Goal: Check status

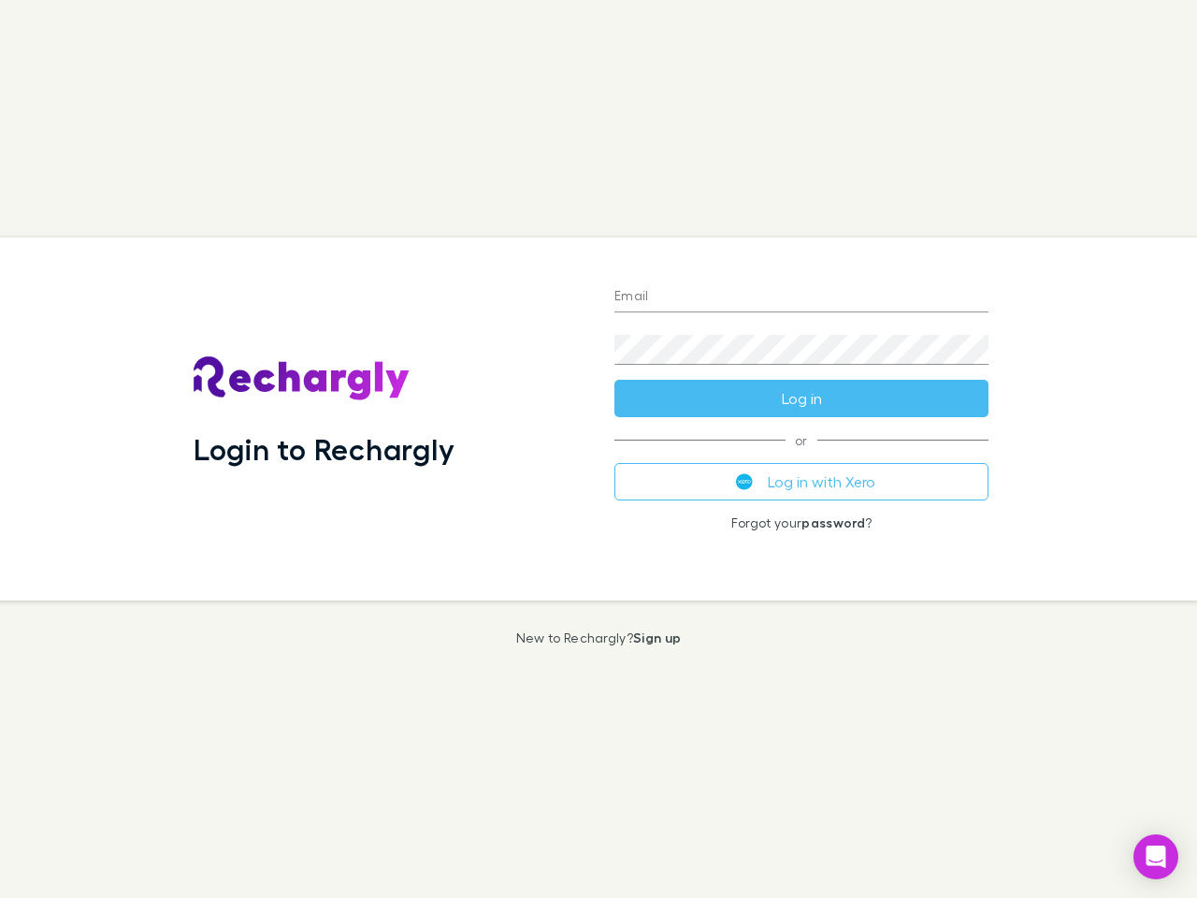
click at [599, 449] on div "Login to Rechargly" at bounding box center [389, 419] width 421 height 363
click at [802, 297] on input "Email" at bounding box center [801, 297] width 374 height 30
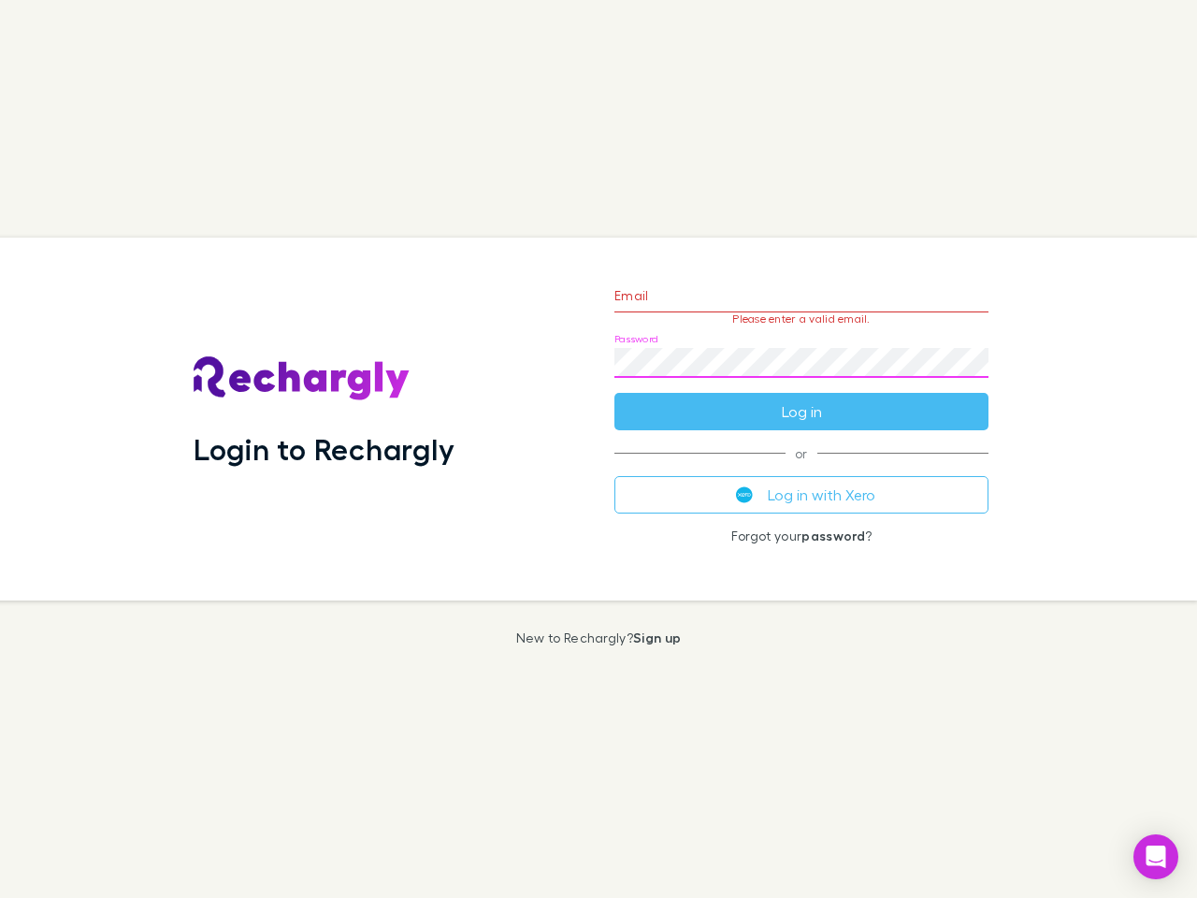
click at [802, 398] on form "Email Please enter a valid email. Password Log in" at bounding box center [801, 348] width 374 height 163
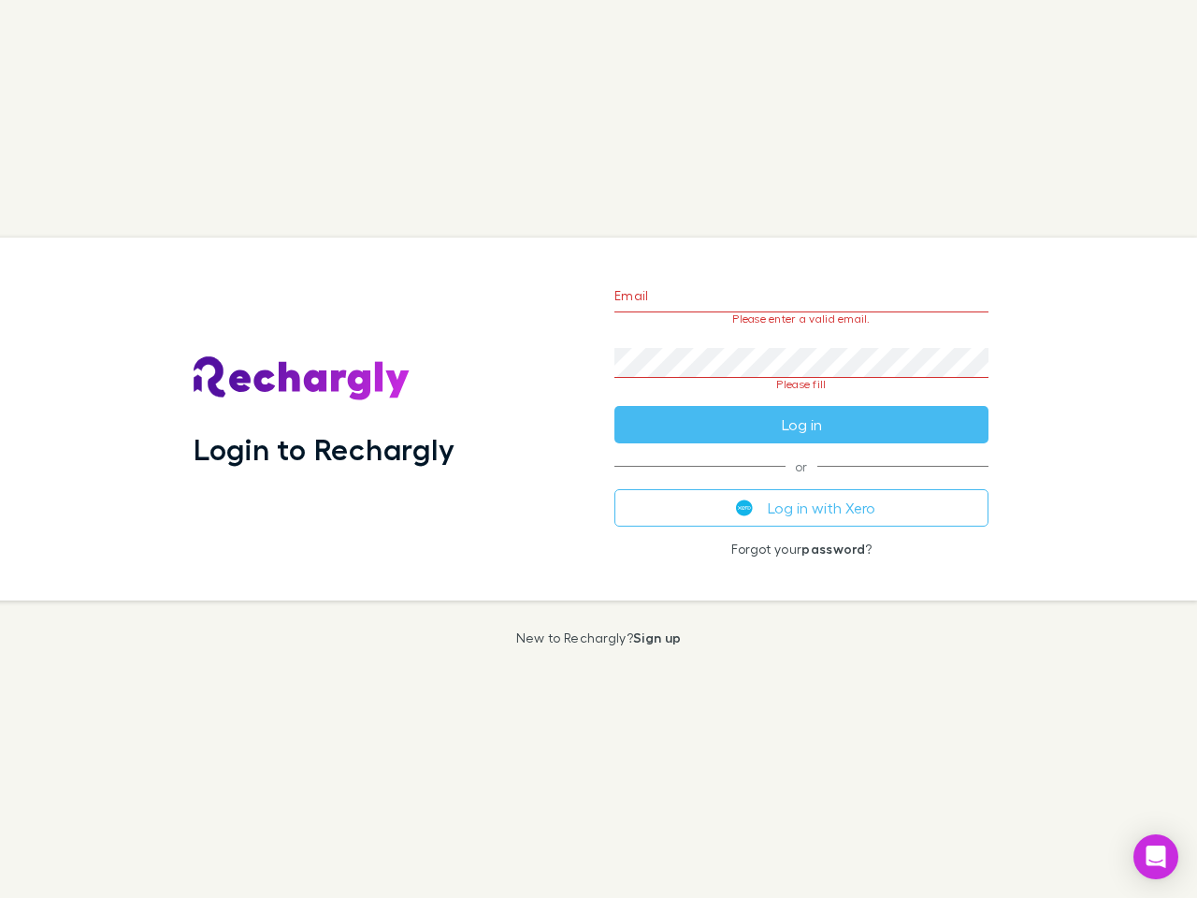
click at [802, 482] on div "Email Please enter a valid email. Password Please fill Log in or Log in with Xe…" at bounding box center [802, 419] width 404 height 363
click at [1156, 857] on icon "Open Intercom Messenger" at bounding box center [1157, 856] width 20 height 22
